Goal: Task Accomplishment & Management: Use online tool/utility

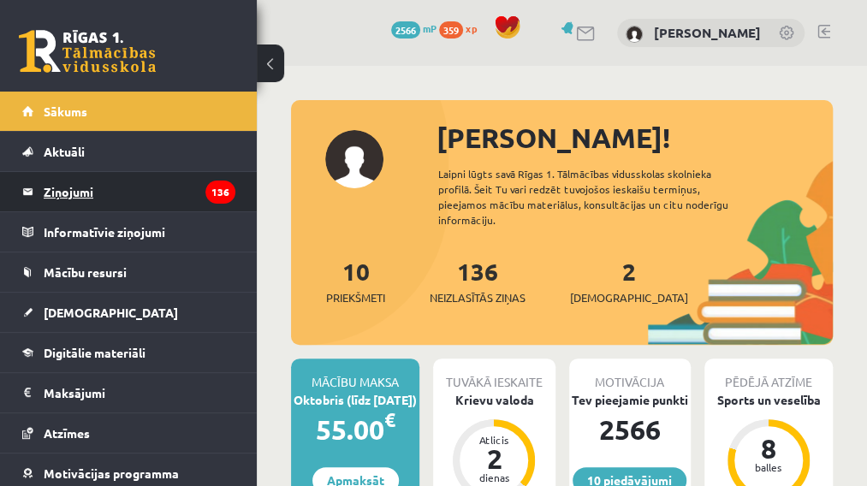
click at [75, 193] on legend "Ziņojumi 136" at bounding box center [140, 191] width 192 height 39
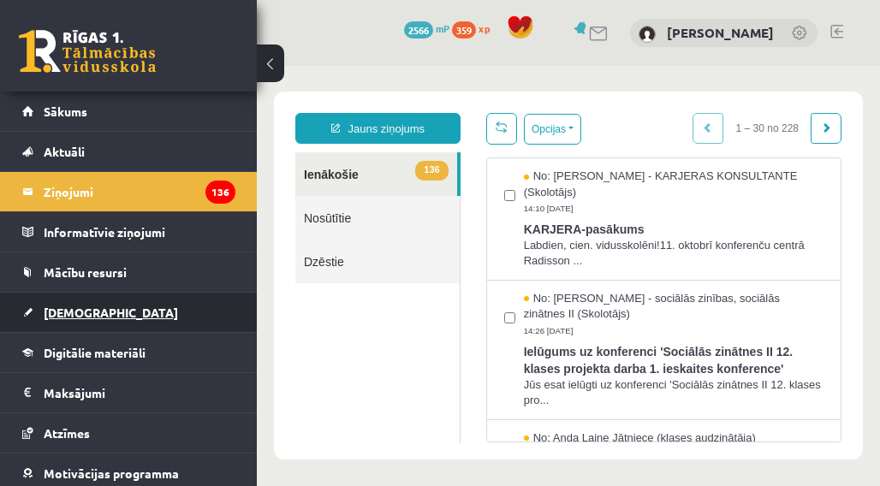
click at [71, 315] on span "[DEMOGRAPHIC_DATA]" at bounding box center [111, 312] width 134 height 15
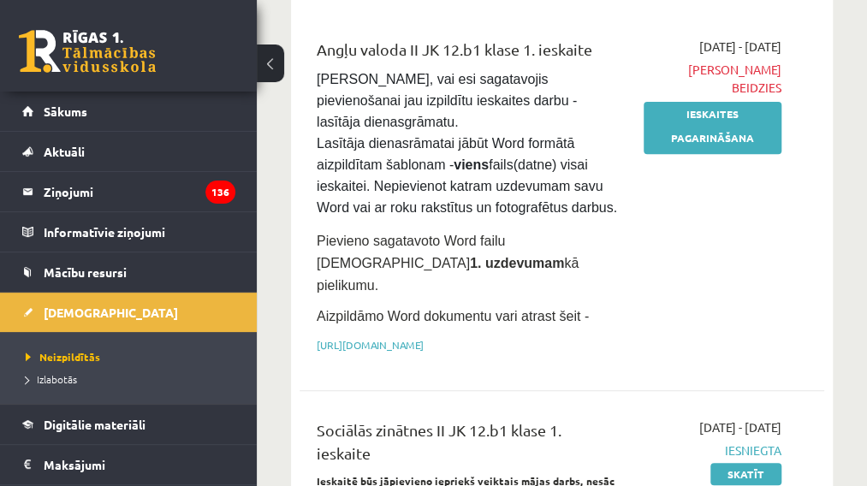
scroll to position [86, 0]
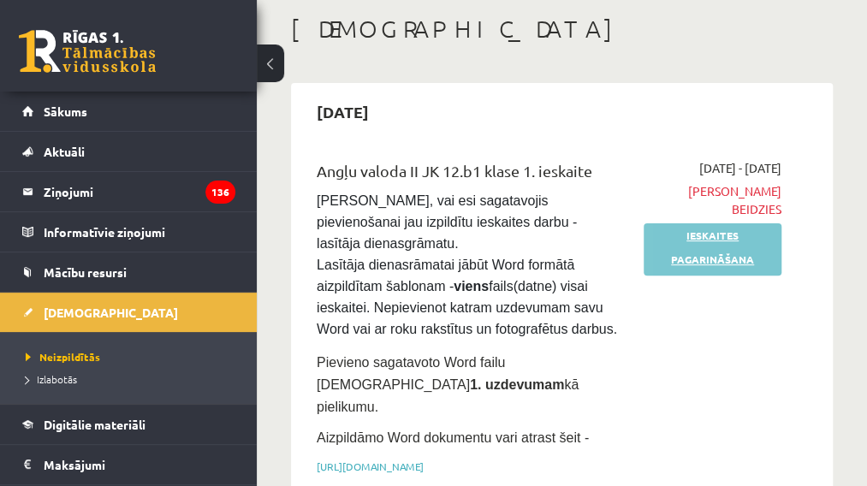
click at [709, 238] on link "Ieskaites pagarināšana" at bounding box center [712, 249] width 138 height 52
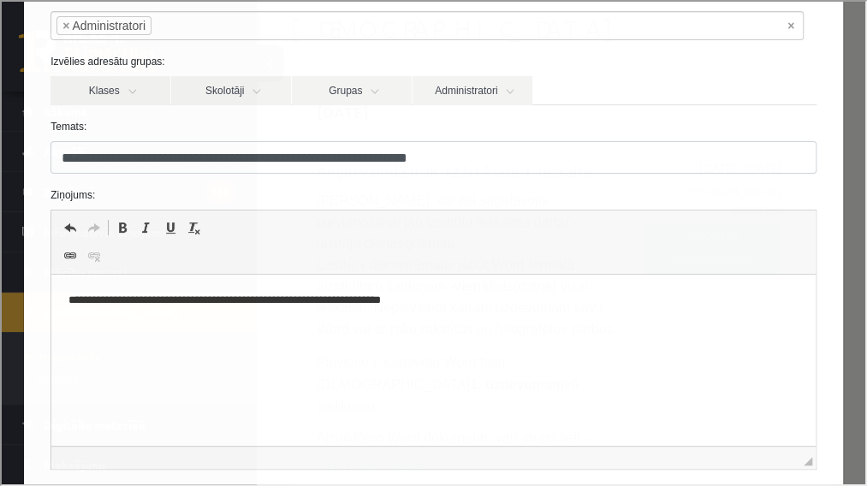
scroll to position [0, 0]
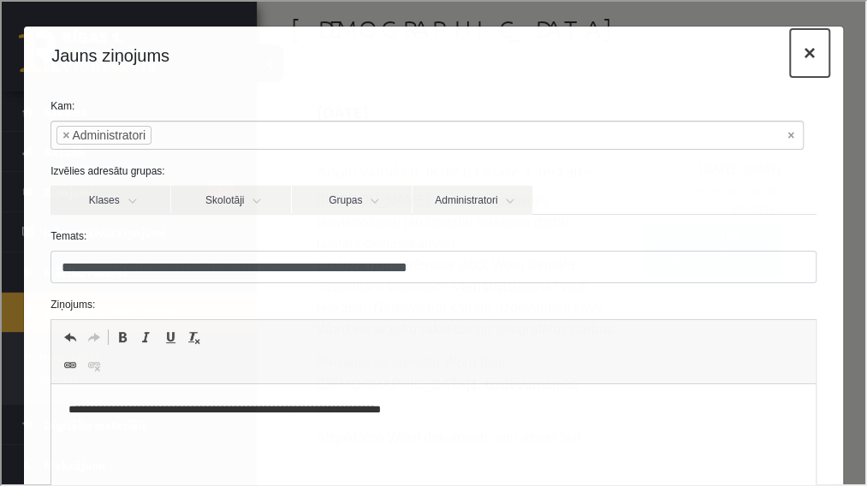
click at [797, 47] on button "×" at bounding box center [807, 51] width 39 height 48
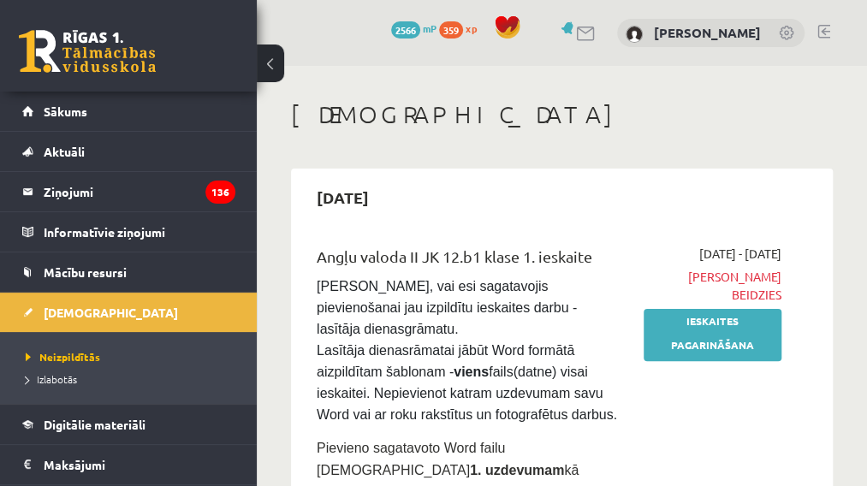
click at [827, 31] on link at bounding box center [823, 32] width 13 height 14
